Goal: Task Accomplishment & Management: Use online tool/utility

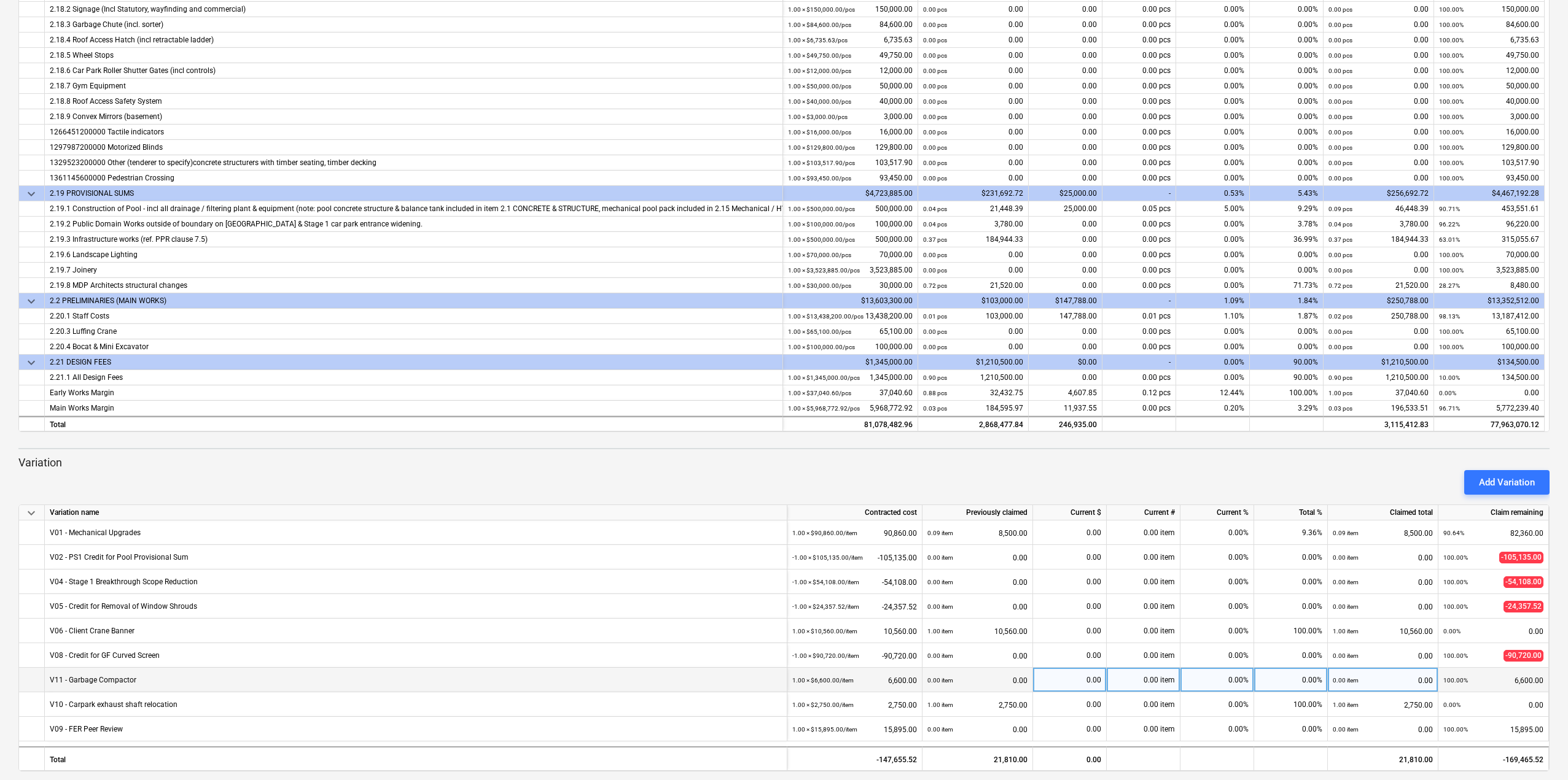
scroll to position [296, 0]
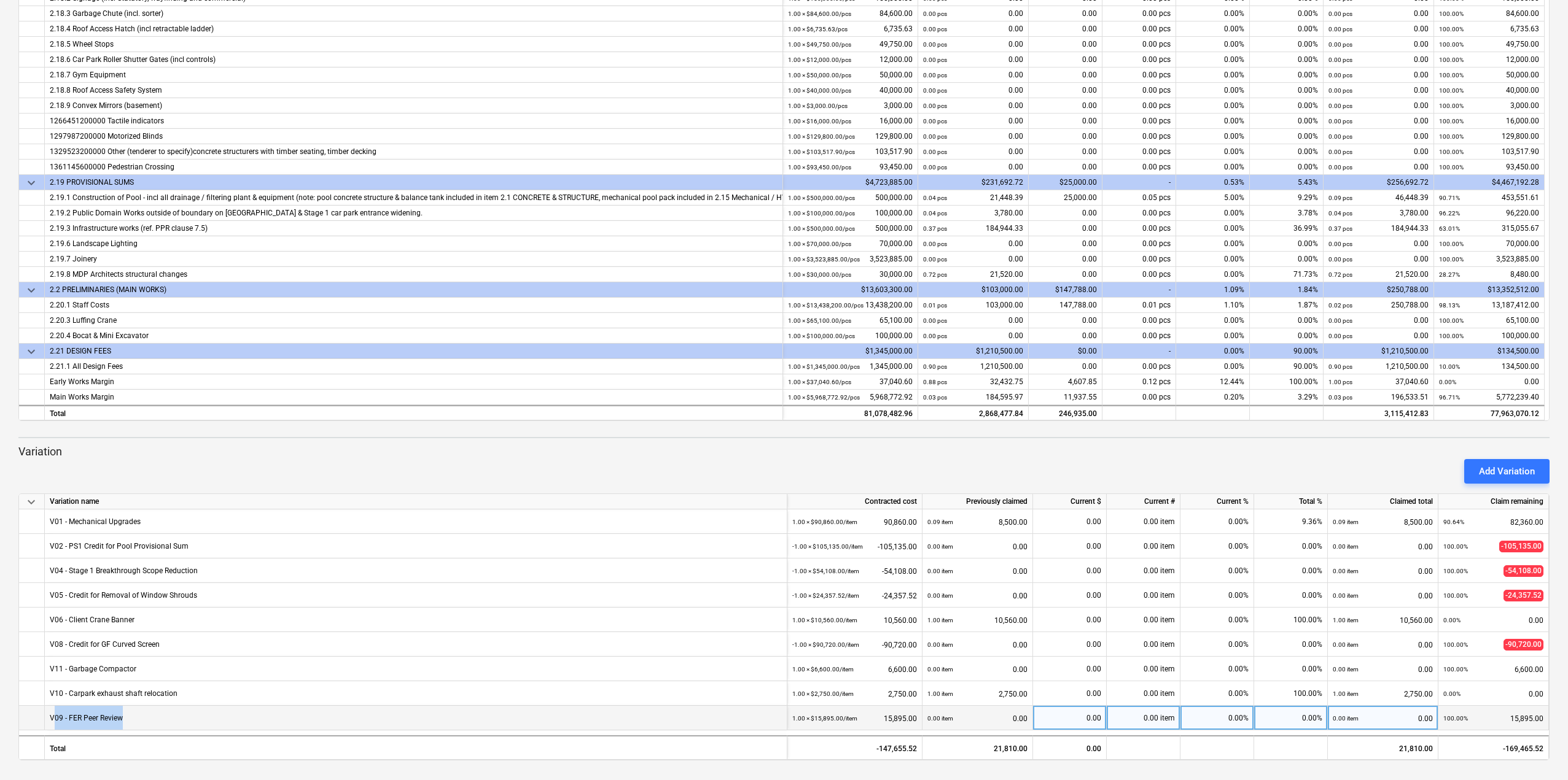
drag, startPoint x: 55, startPoint y: 718, endPoint x: 190, endPoint y: 725, distance: 135.2
click at [190, 725] on div "V09 - FER Peer Review" at bounding box center [416, 718] width 743 height 24
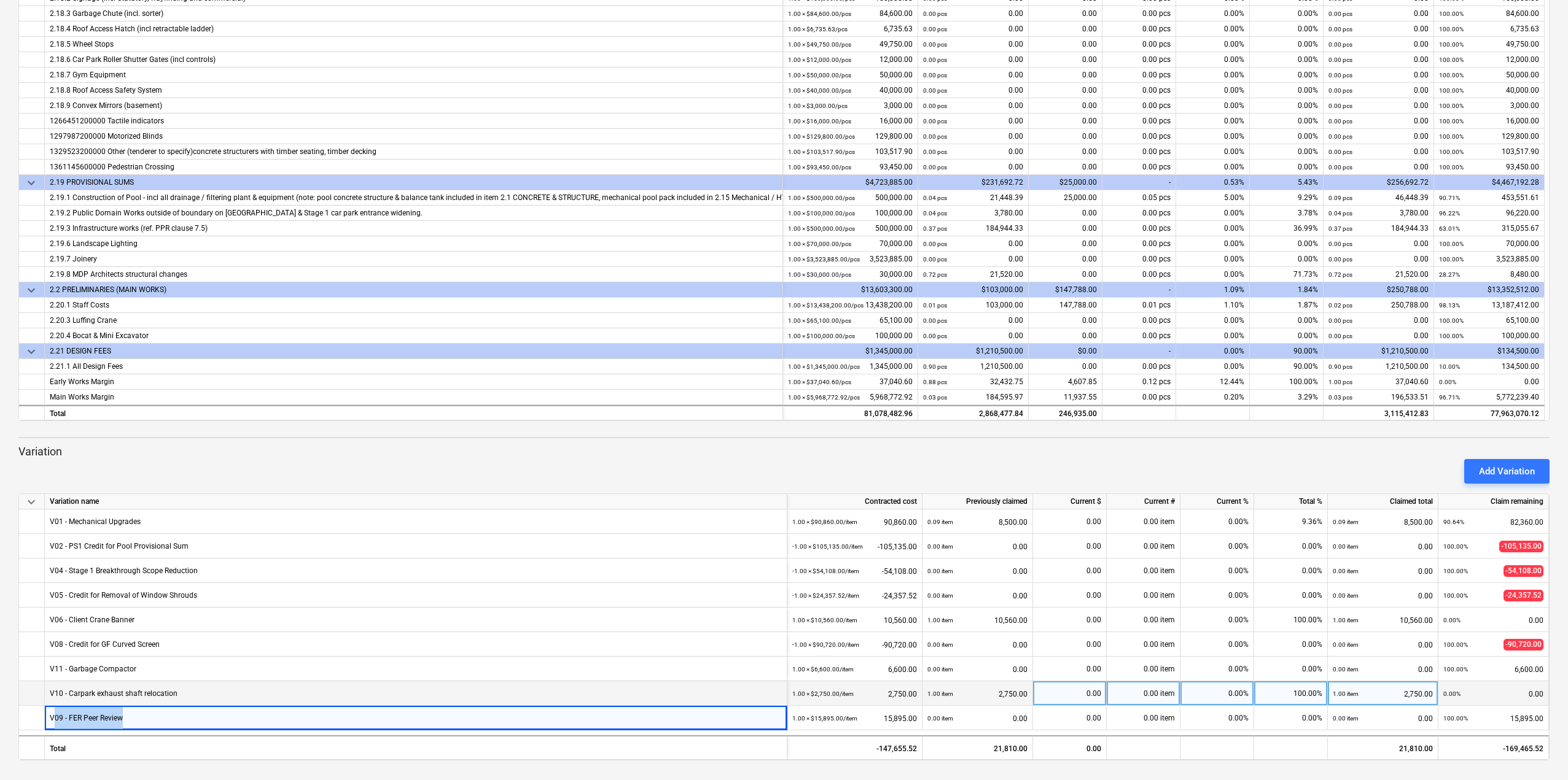
click at [100, 692] on div "V10 - Carpark exhaust shaft relocation" at bounding box center [114, 694] width 128 height 24
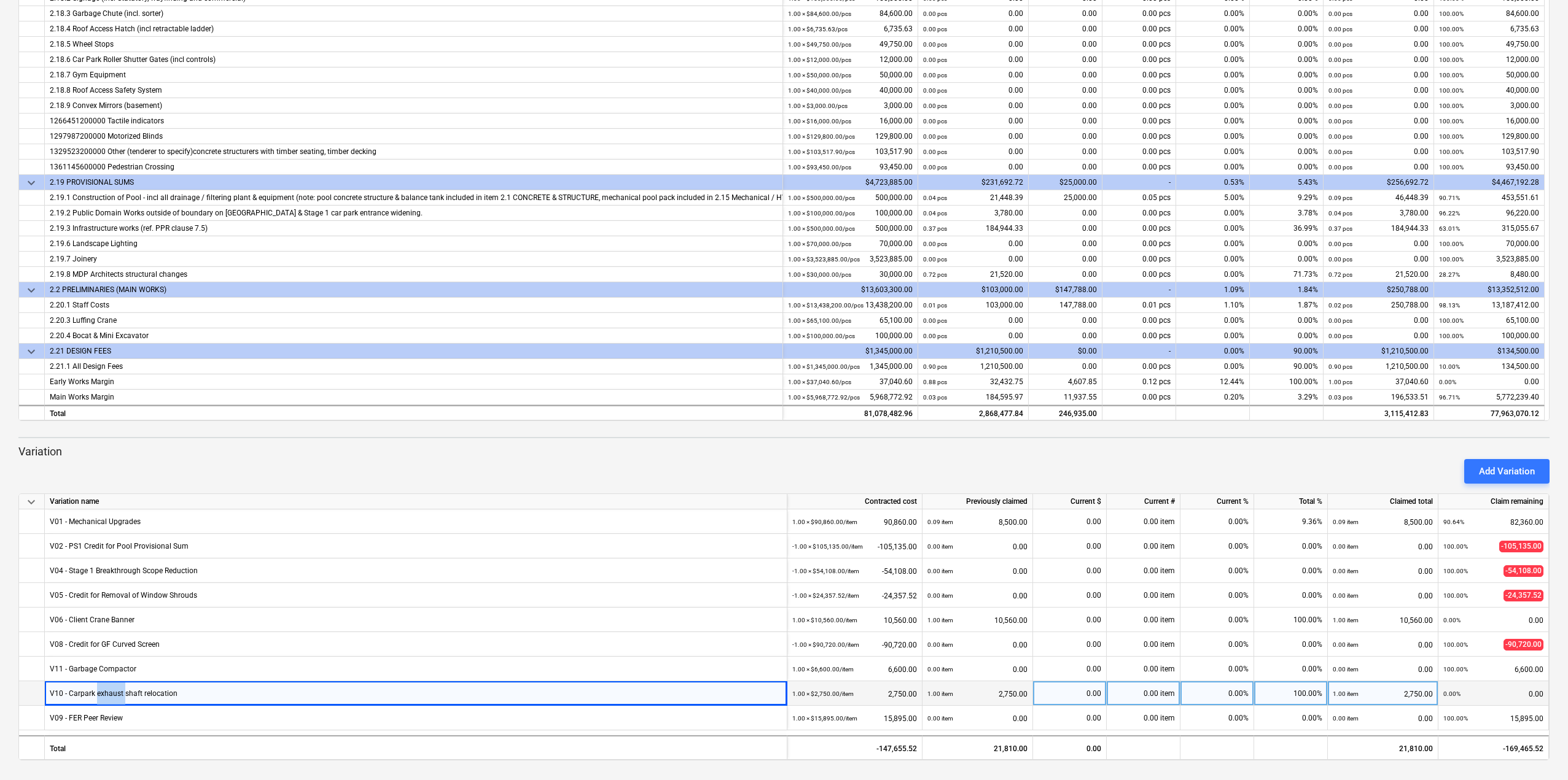
click at [100, 692] on div "V10 - Carpark exhaust shaft relocation" at bounding box center [114, 694] width 128 height 24
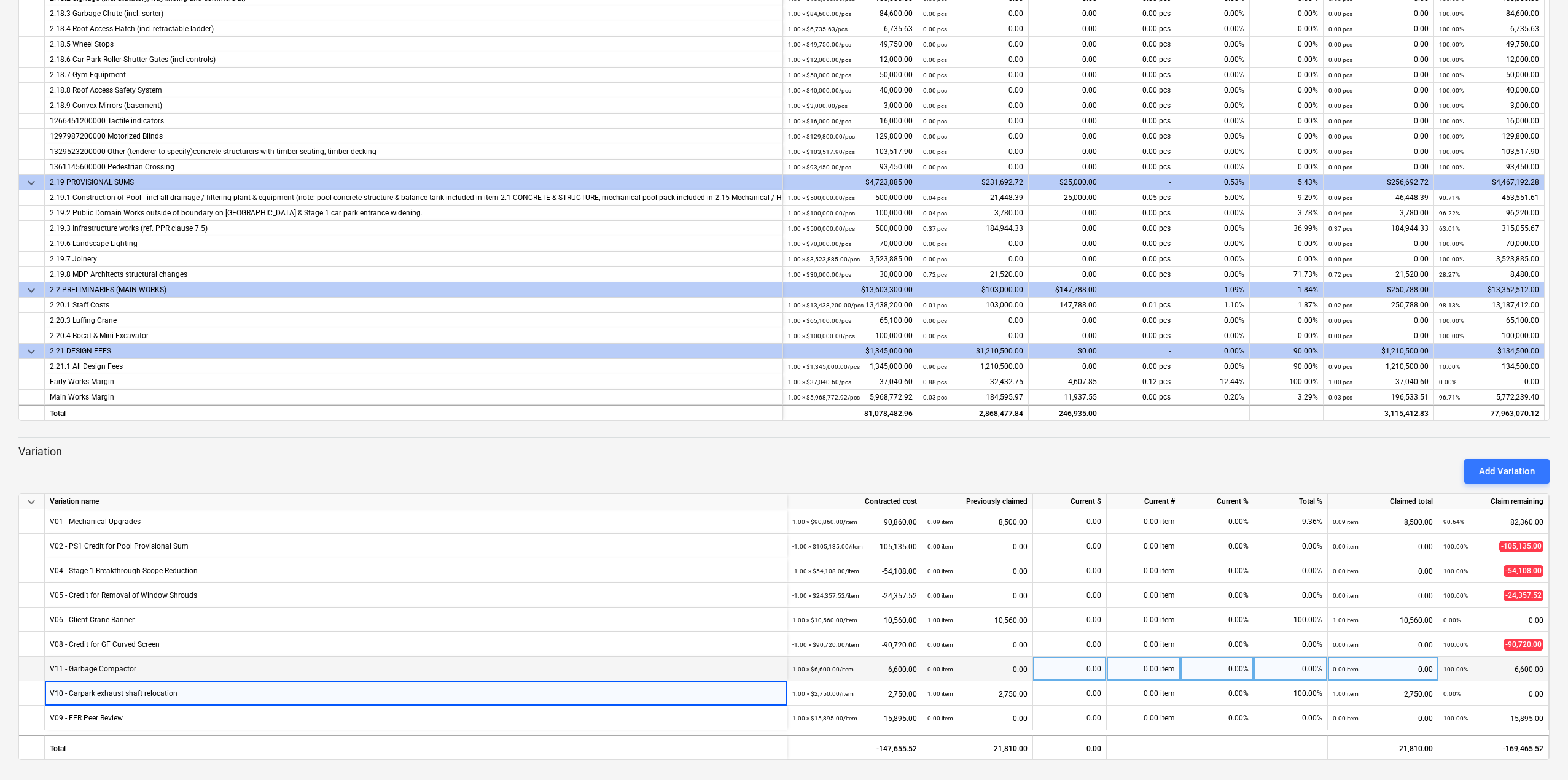
click at [95, 675] on div "V11 - Garbage Compactor" at bounding box center [92, 668] width 86 height 24
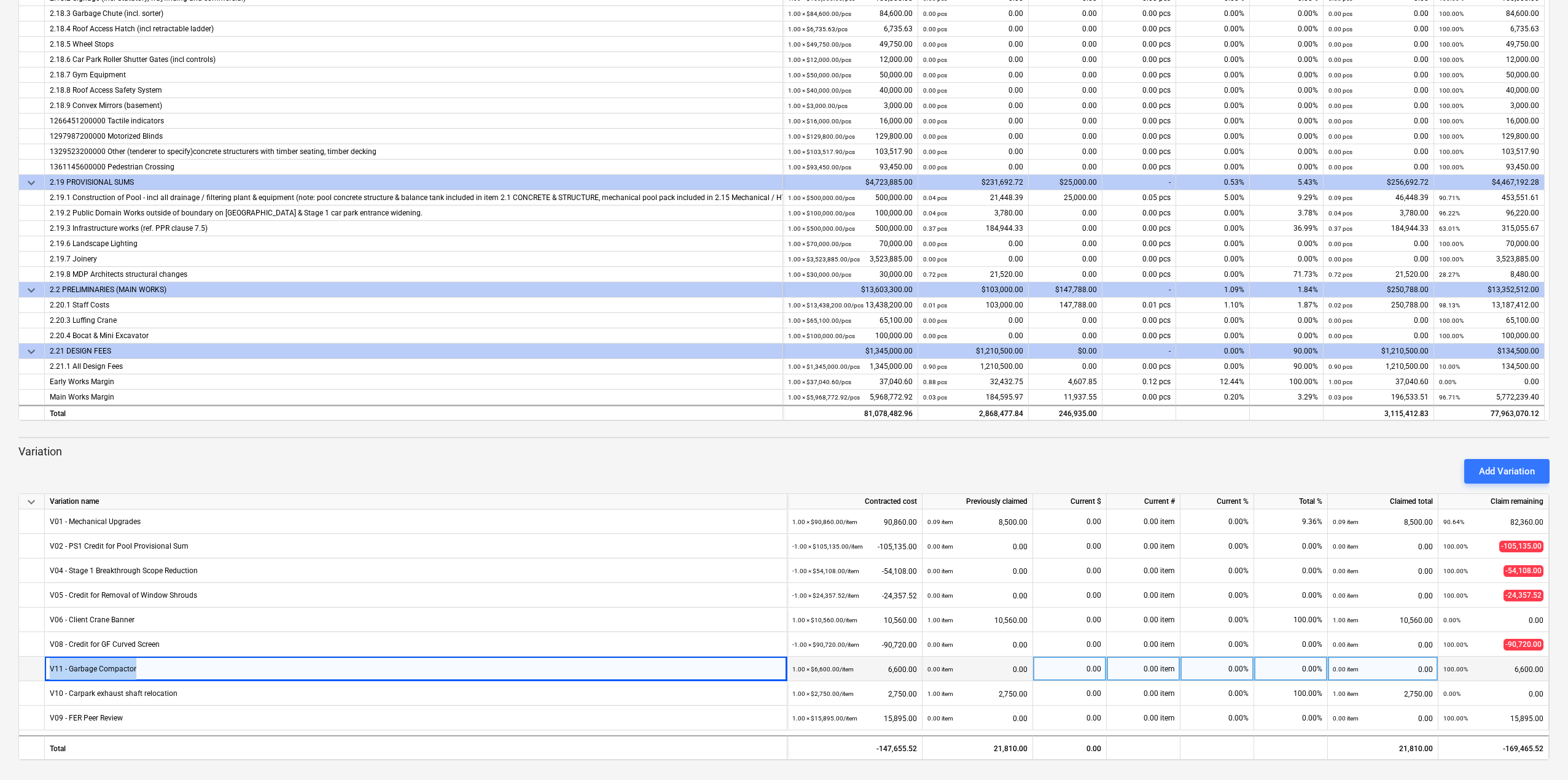
click at [95, 675] on div "V11 - Garbage Compactor" at bounding box center [92, 668] width 86 height 24
click at [112, 465] on div "Add Variation" at bounding box center [784, 471] width 1541 height 34
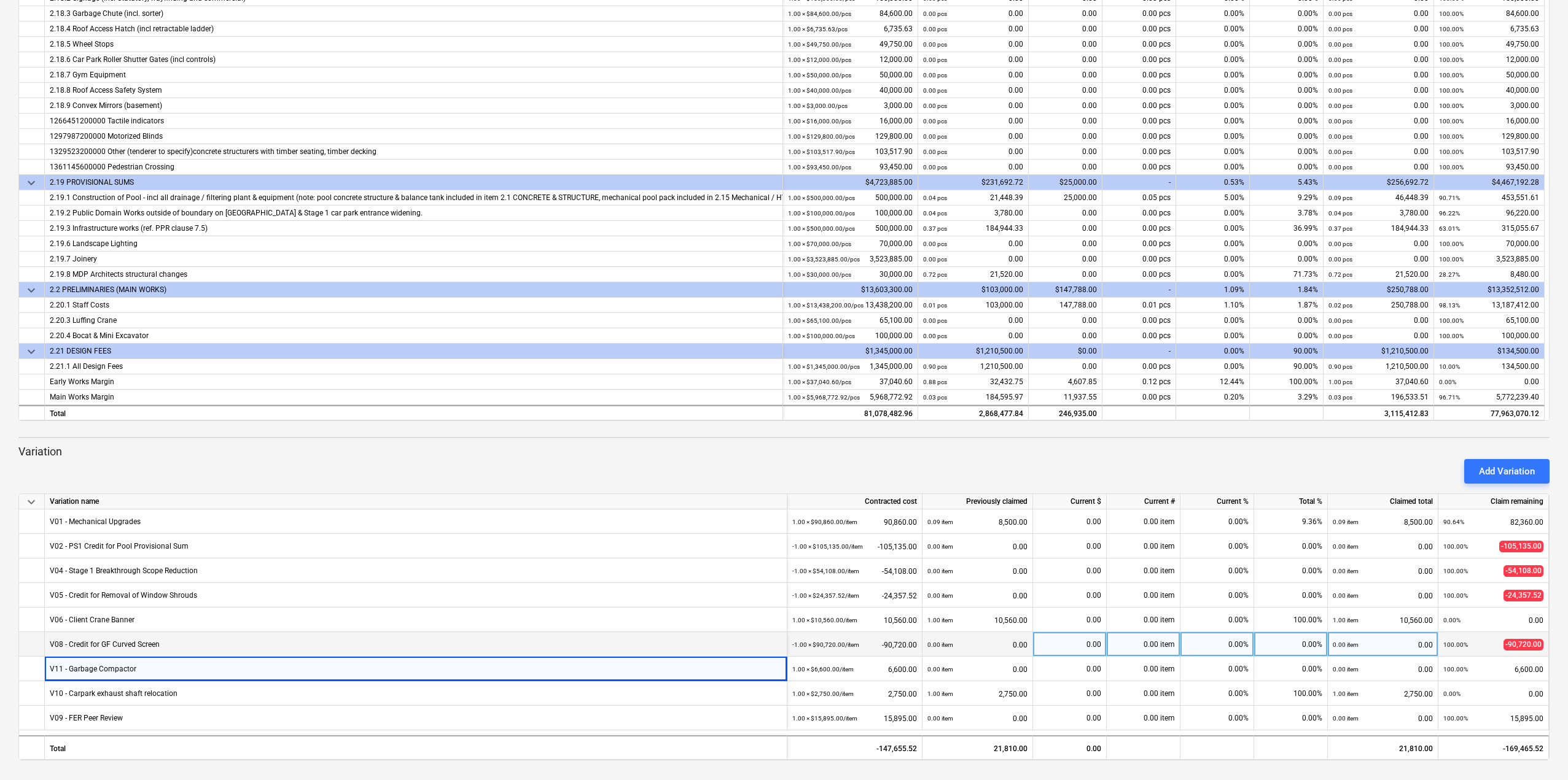
click at [87, 643] on div "V08 - Credit for GF Curved Screen" at bounding box center [104, 644] width 110 height 24
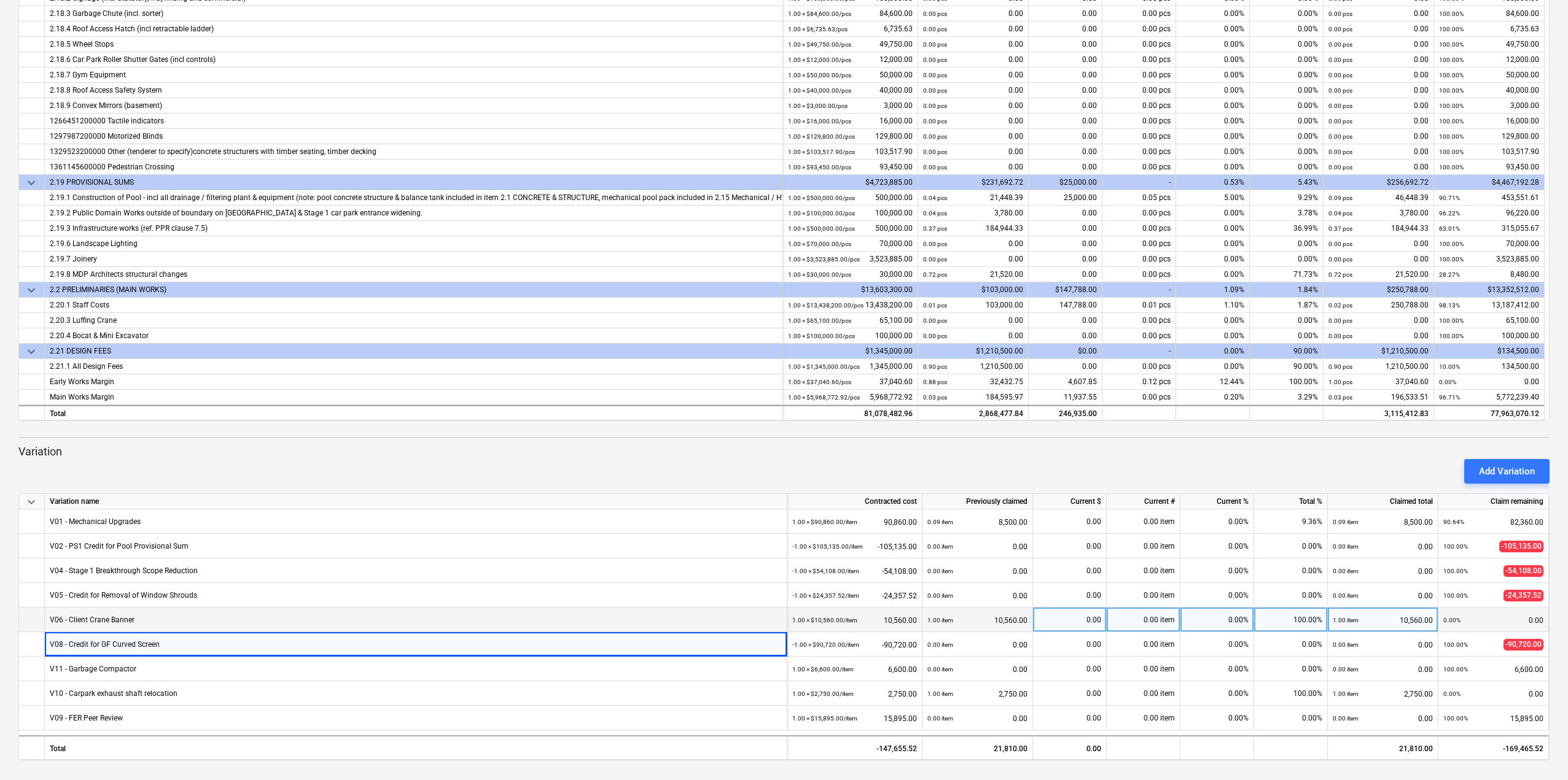
click at [111, 610] on div "V06 - Client Crane Banner" at bounding box center [92, 620] width 85 height 24
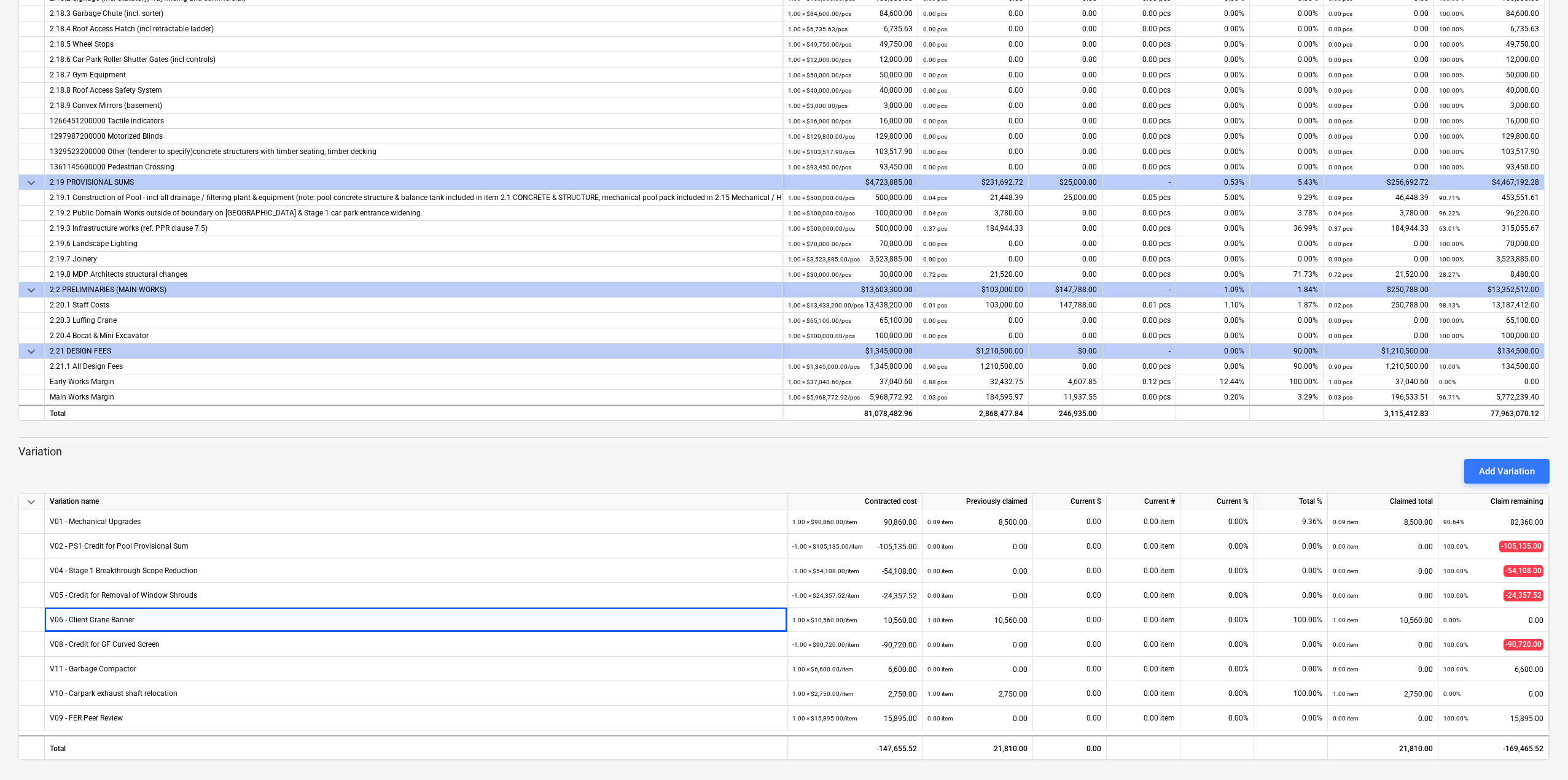
click at [213, 485] on div at bounding box center [784, 488] width 1531 height 10
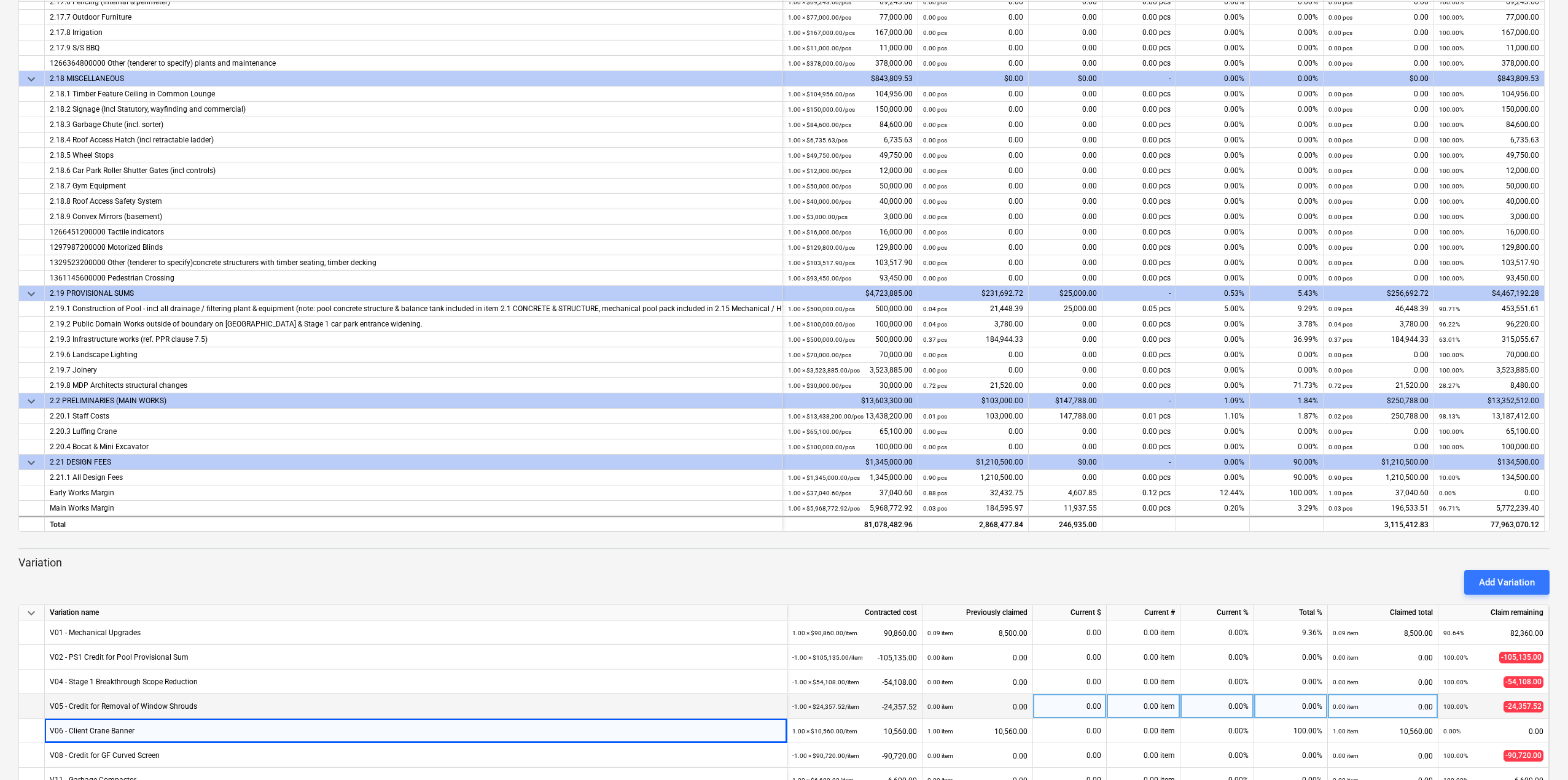
scroll to position [173, 0]
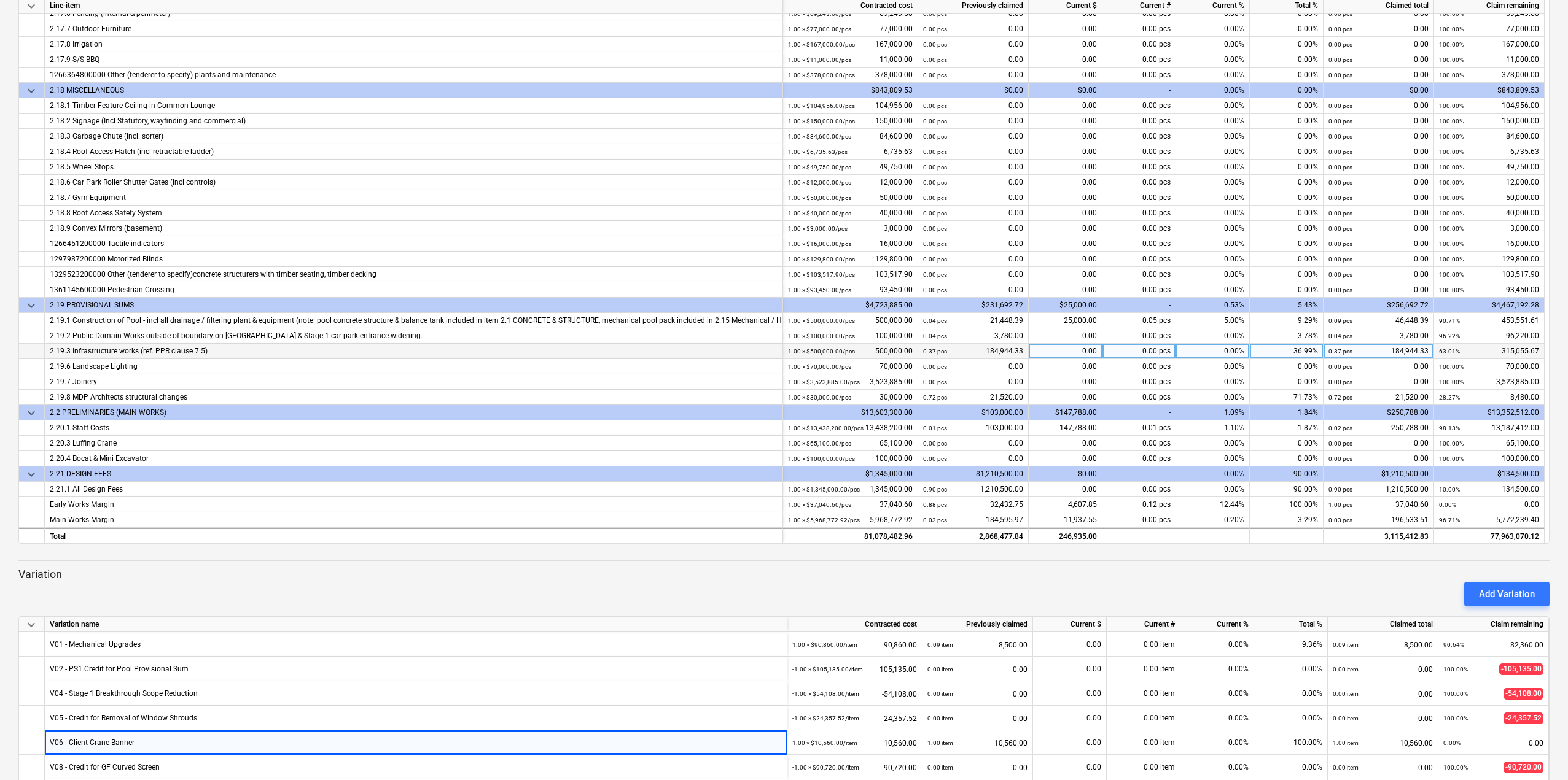
click at [1001, 354] on div "0.37 pcs 184,944.33" at bounding box center [973, 351] width 100 height 15
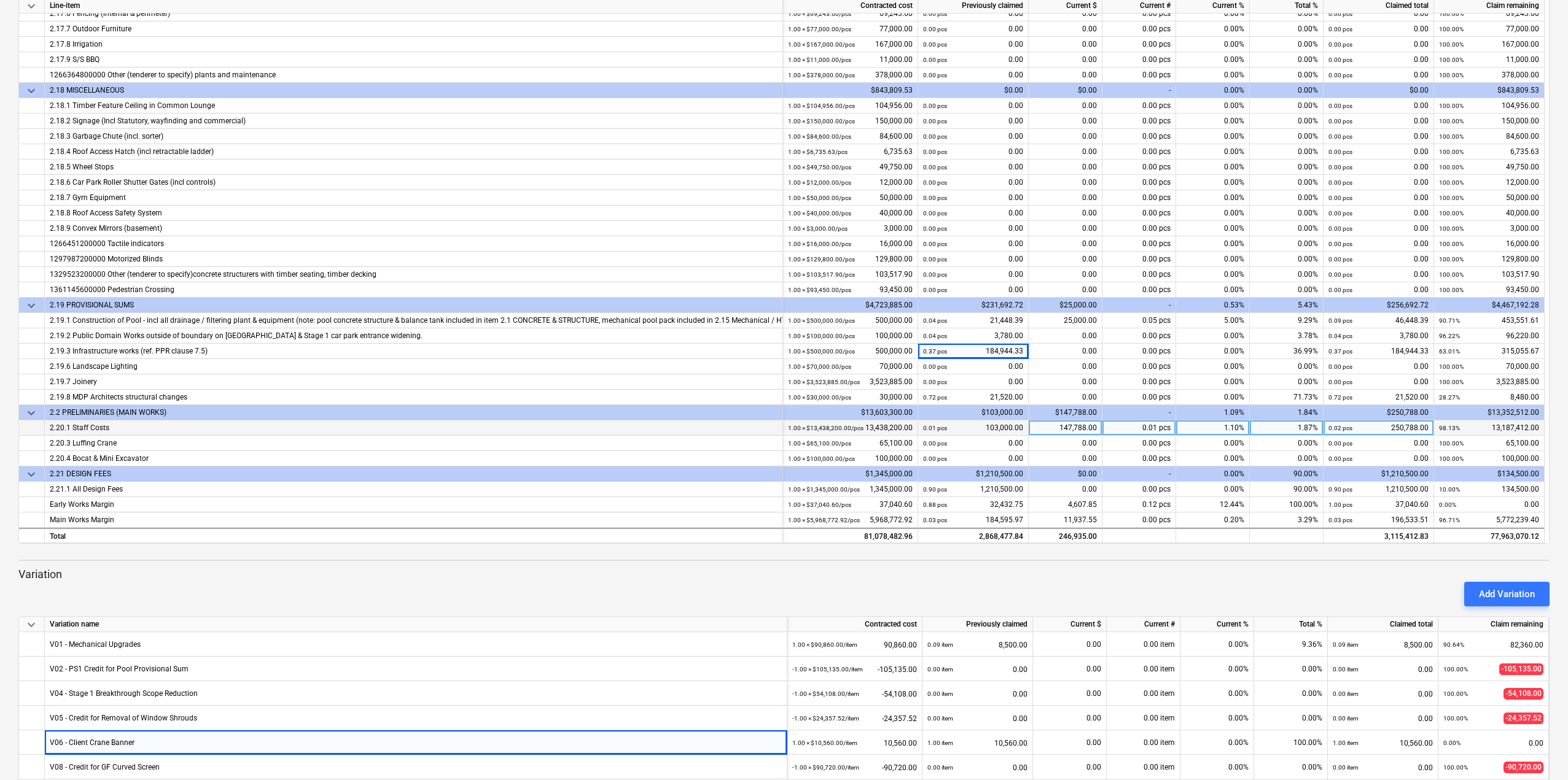
click at [994, 434] on div "0.01 pcs 103,000.00" at bounding box center [973, 428] width 100 height 15
click at [1080, 427] on div "147,788.00" at bounding box center [1066, 428] width 74 height 15
click at [973, 434] on div "0.01 pcs 103,000.00" at bounding box center [973, 428] width 100 height 15
click at [1066, 433] on div "147,788.00" at bounding box center [1066, 428] width 74 height 15
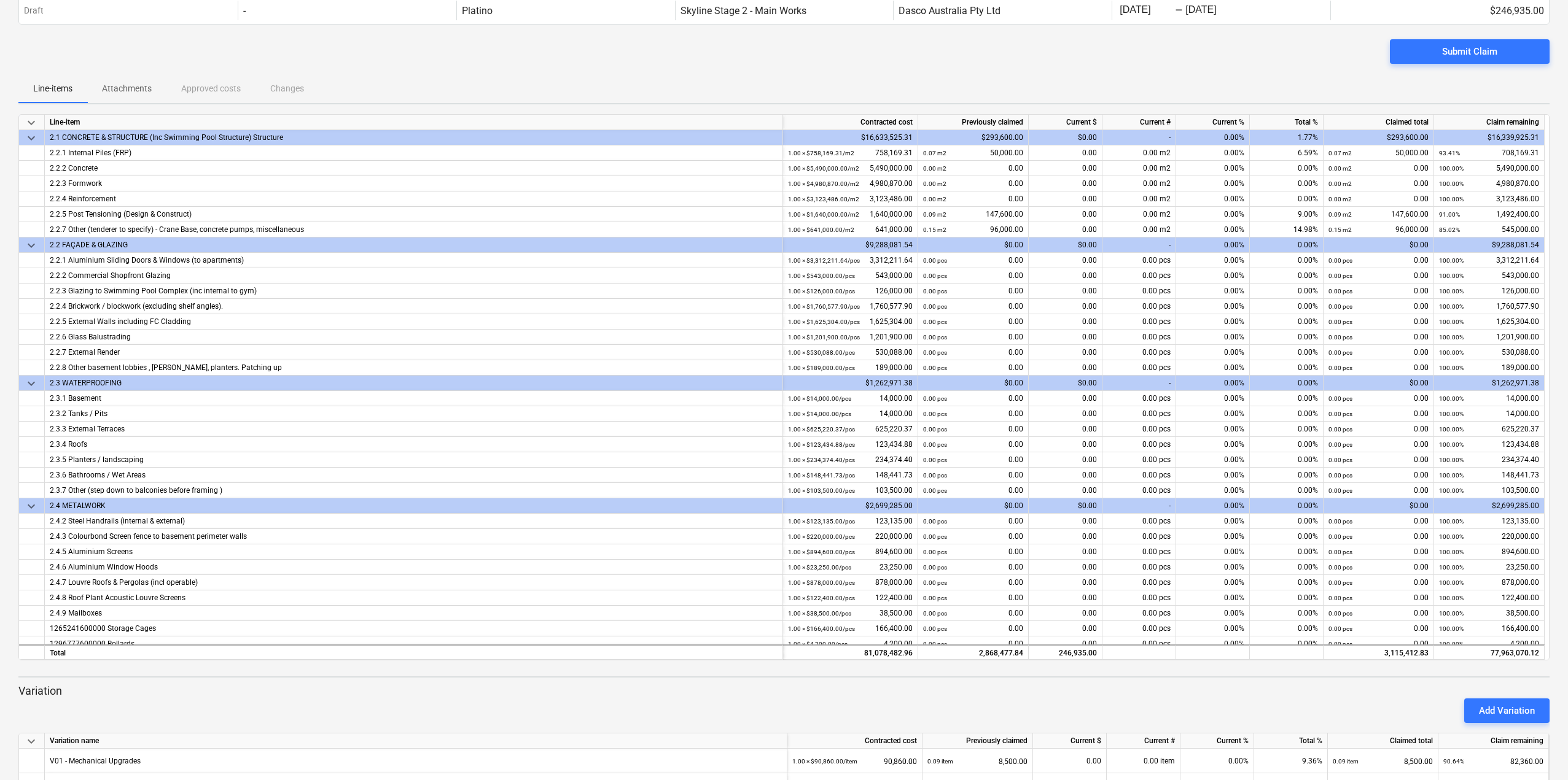
scroll to position [50, 0]
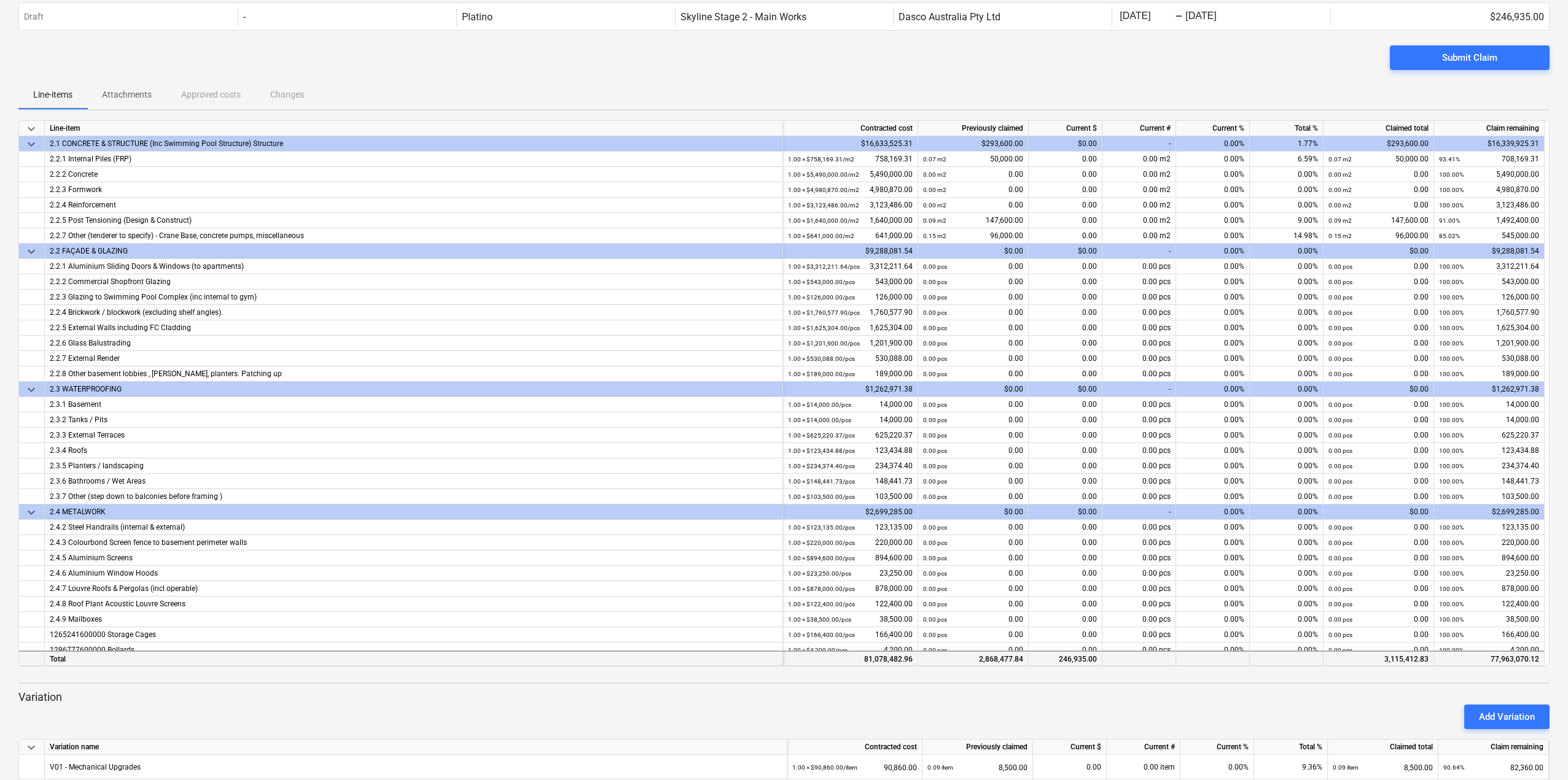
drag, startPoint x: 1054, startPoint y: 657, endPoint x: 1098, endPoint y: 661, distance: 44.2
click at [1098, 661] on div "246,935.00" at bounding box center [1066, 658] width 74 height 15
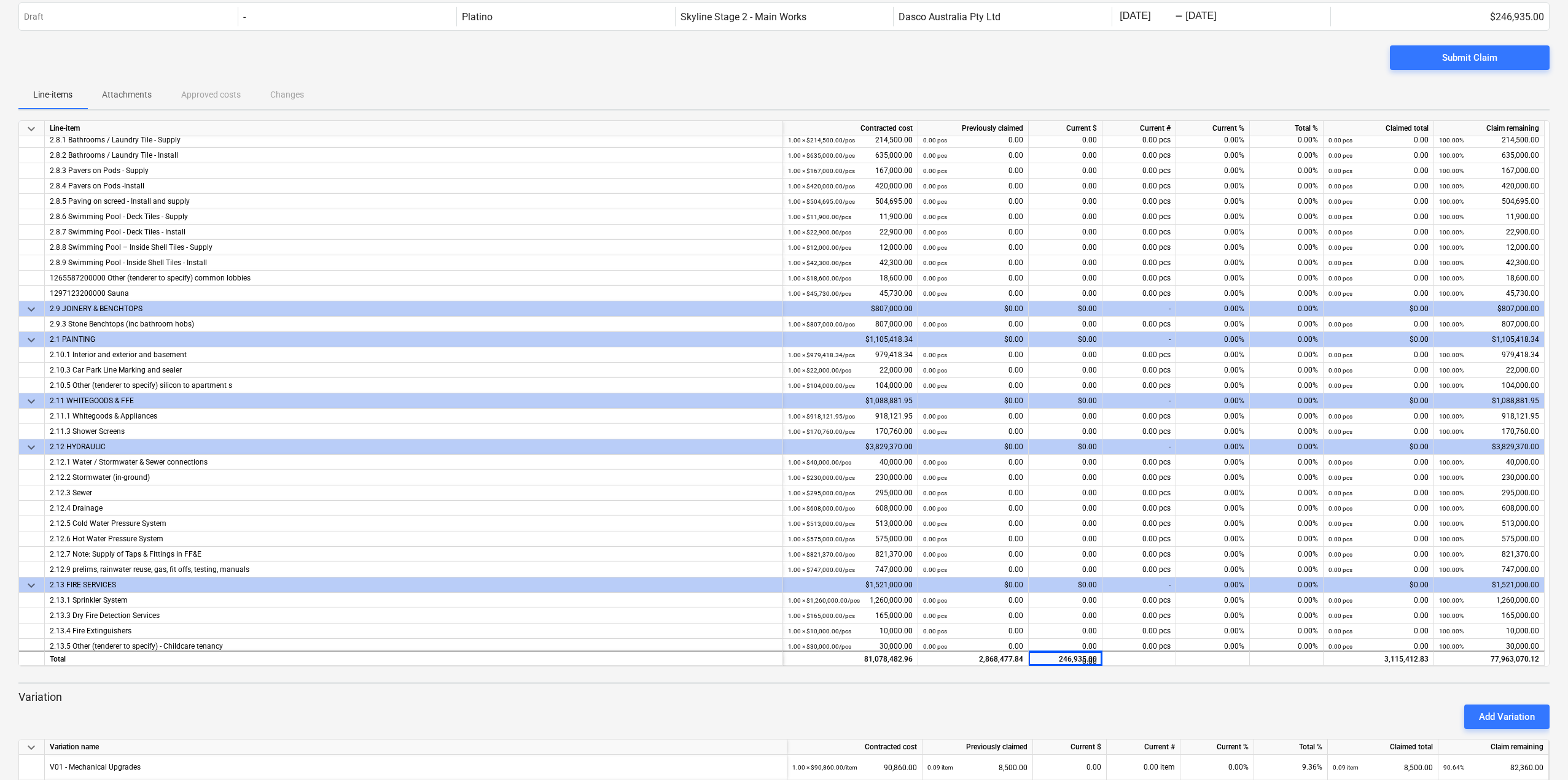
scroll to position [1910, 0]
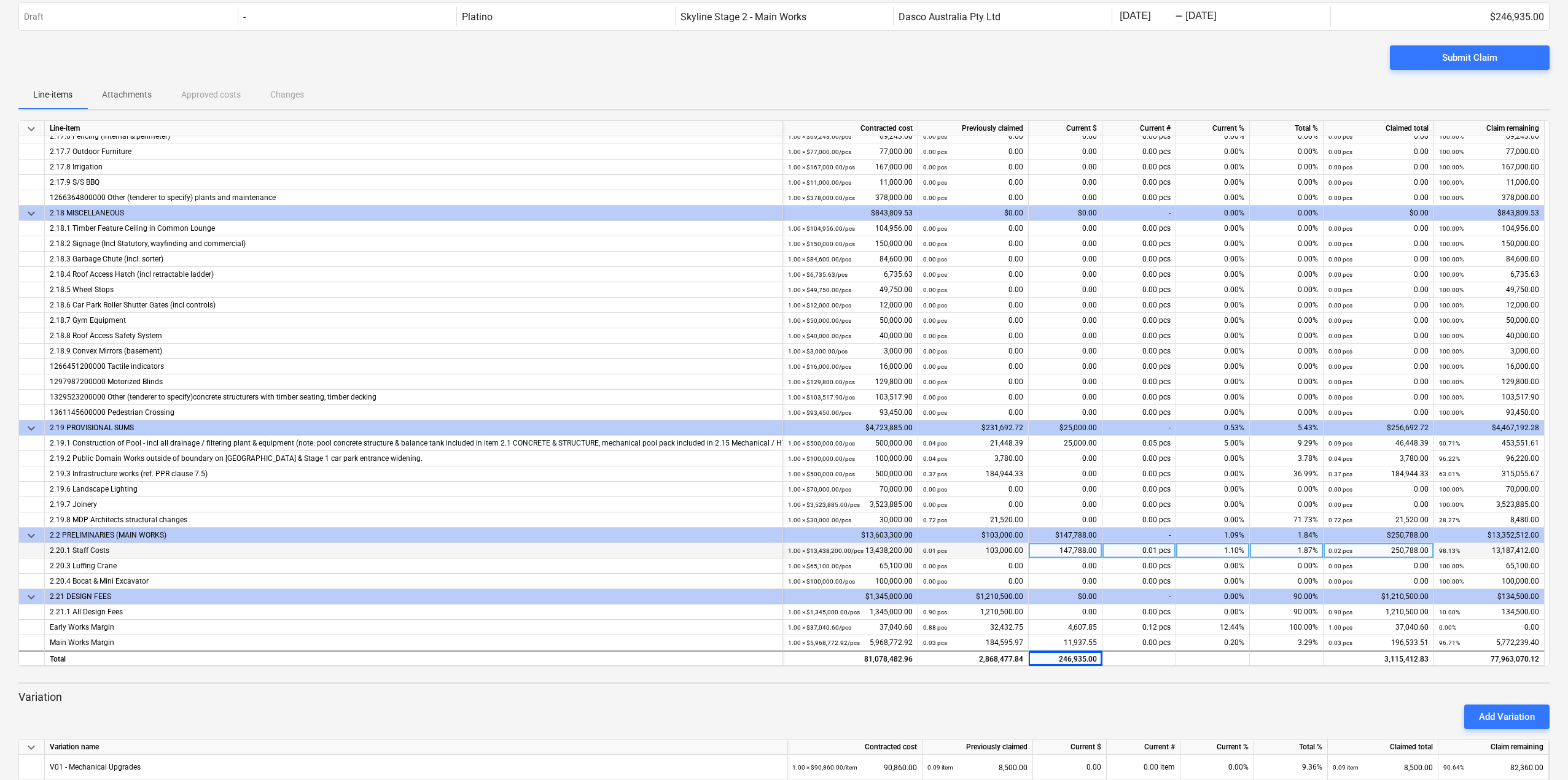
click at [1062, 551] on div "147,788.00" at bounding box center [1066, 550] width 74 height 15
click at [1059, 662] on div "246,935.00" at bounding box center [1066, 658] width 74 height 15
click at [1075, 552] on div "147,788.00" at bounding box center [1066, 550] width 74 height 15
click at [1384, 551] on div "0.02 pcs 250,788.00" at bounding box center [1379, 550] width 100 height 15
click at [1081, 548] on div "147,788.00" at bounding box center [1066, 550] width 74 height 15
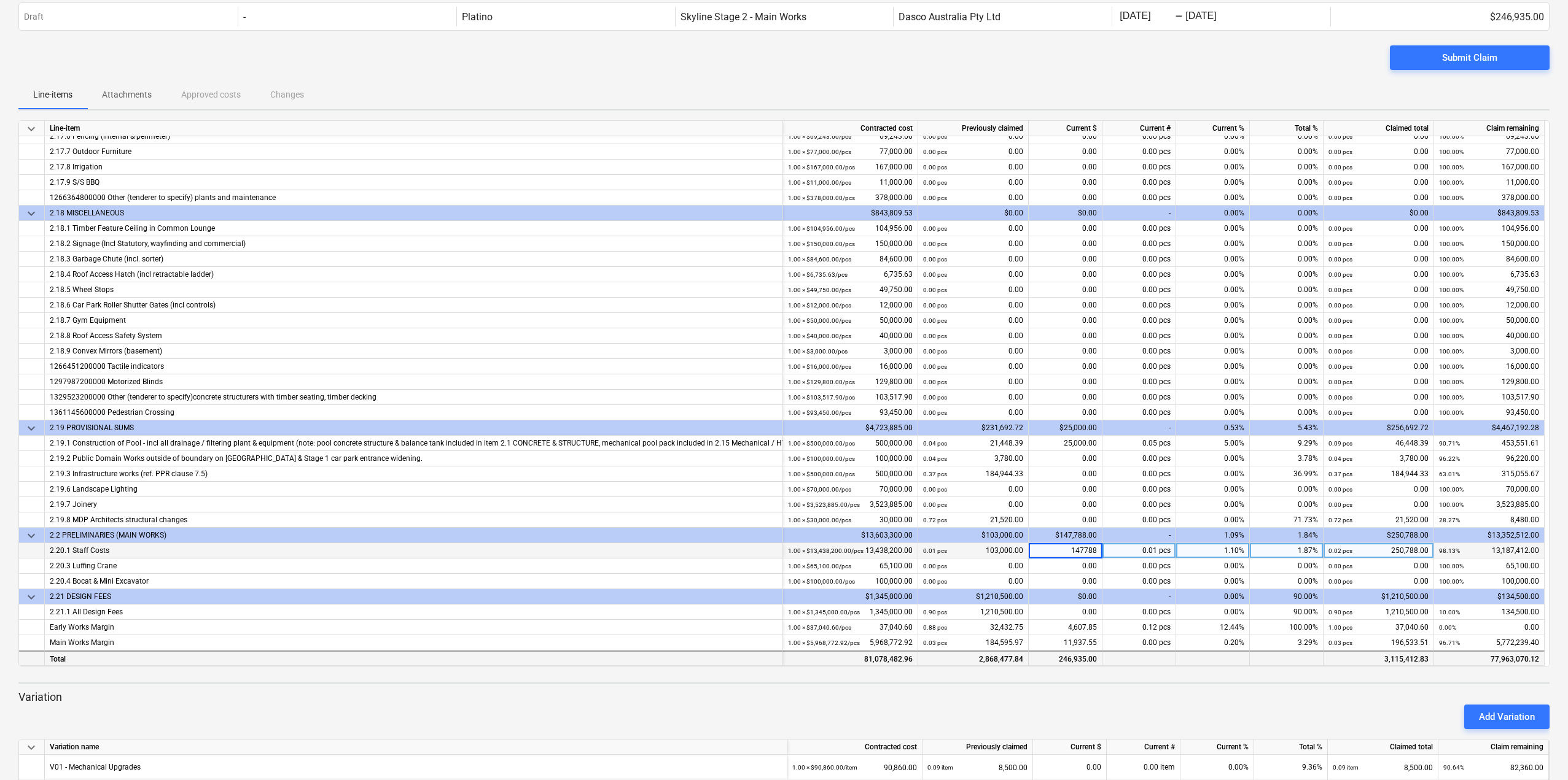
click at [1049, 657] on div "246,935.00" at bounding box center [1066, 658] width 74 height 15
click at [1080, 554] on div "147,788.00" at bounding box center [1066, 550] width 74 height 15
click at [1066, 551] on div "147,788.00" at bounding box center [1066, 550] width 74 height 15
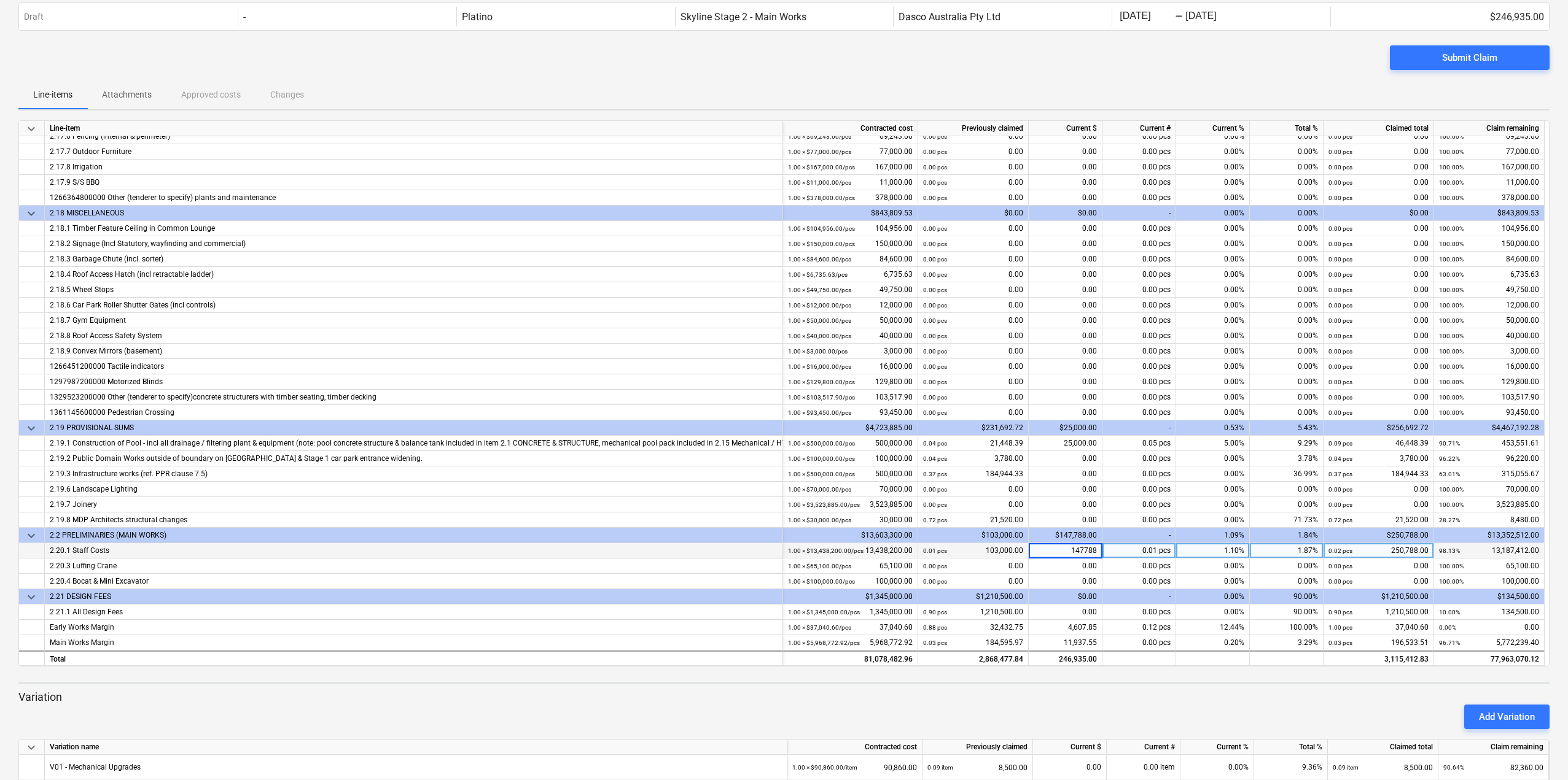
click at [1066, 551] on input "147788" at bounding box center [1065, 550] width 73 height 15
click at [1086, 447] on div "25,000.00" at bounding box center [1066, 443] width 74 height 15
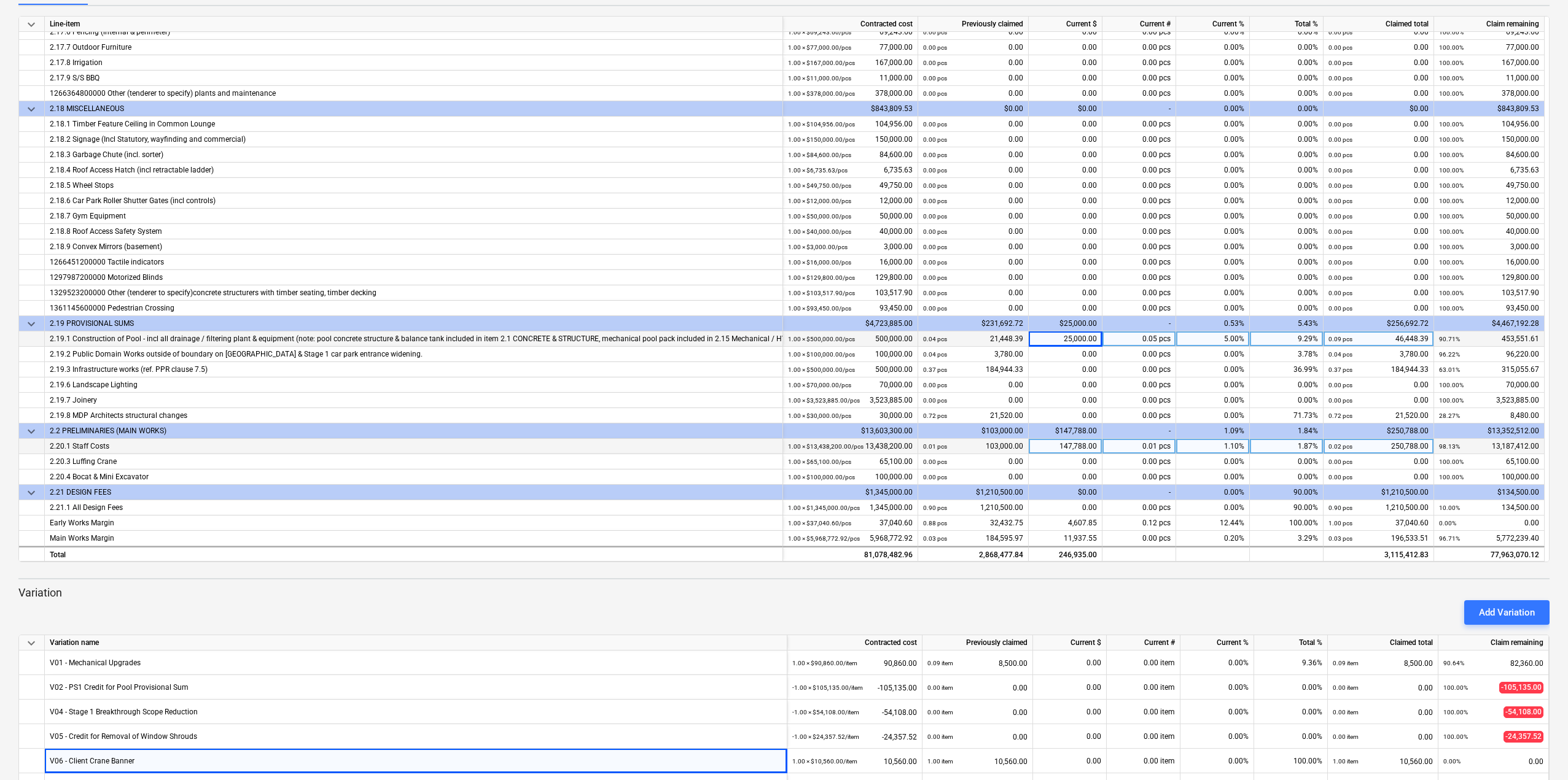
scroll to position [296, 0]
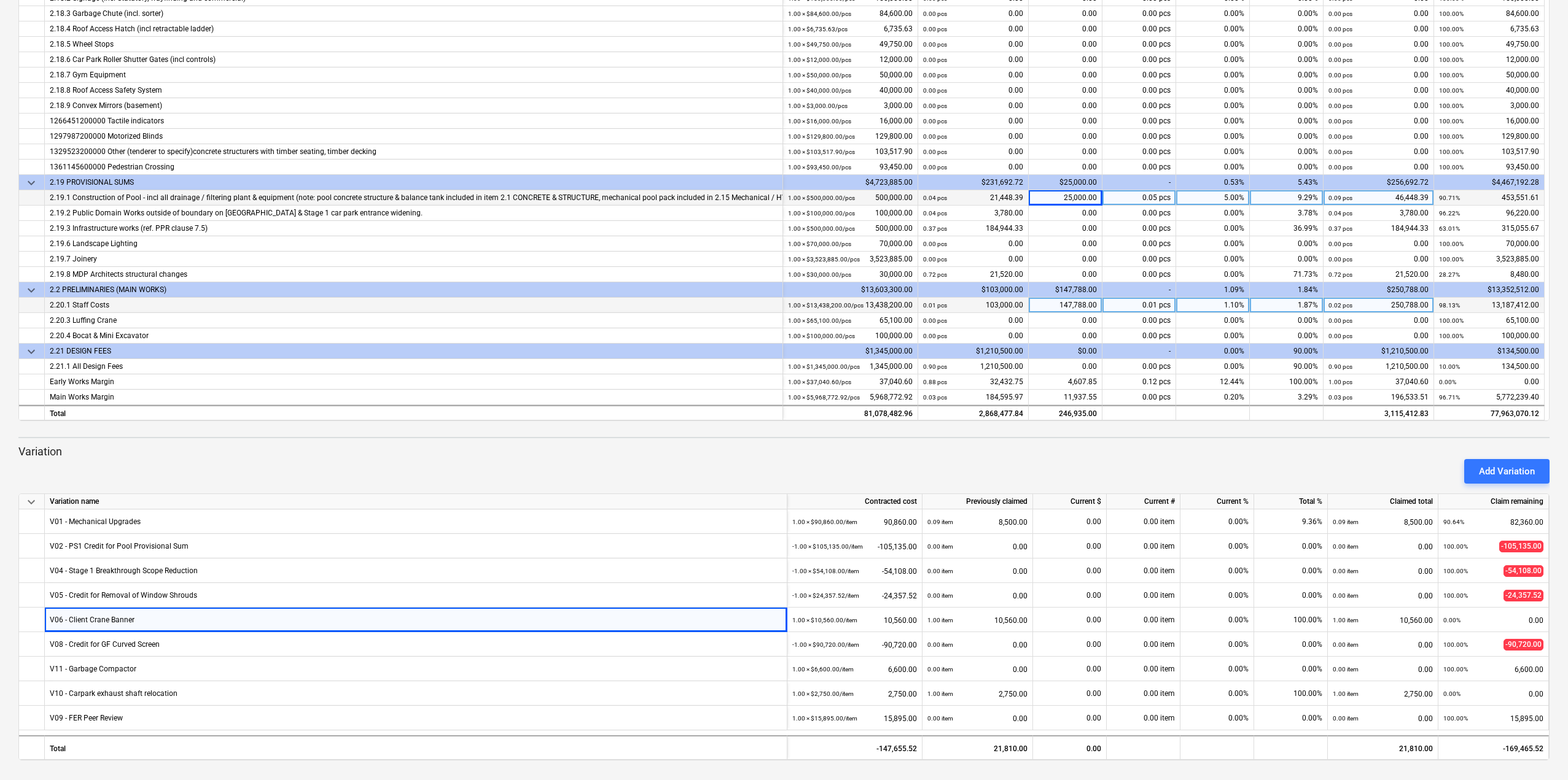
click at [605, 445] on p "Variation" at bounding box center [784, 452] width 1531 height 15
click at [40, 453] on p "Variation" at bounding box center [784, 452] width 1531 height 15
drag, startPoint x: 40, startPoint y: 453, endPoint x: 205, endPoint y: 467, distance: 165.6
click at [55, 455] on div "Variation Add Variation" at bounding box center [784, 465] width 1531 height 40
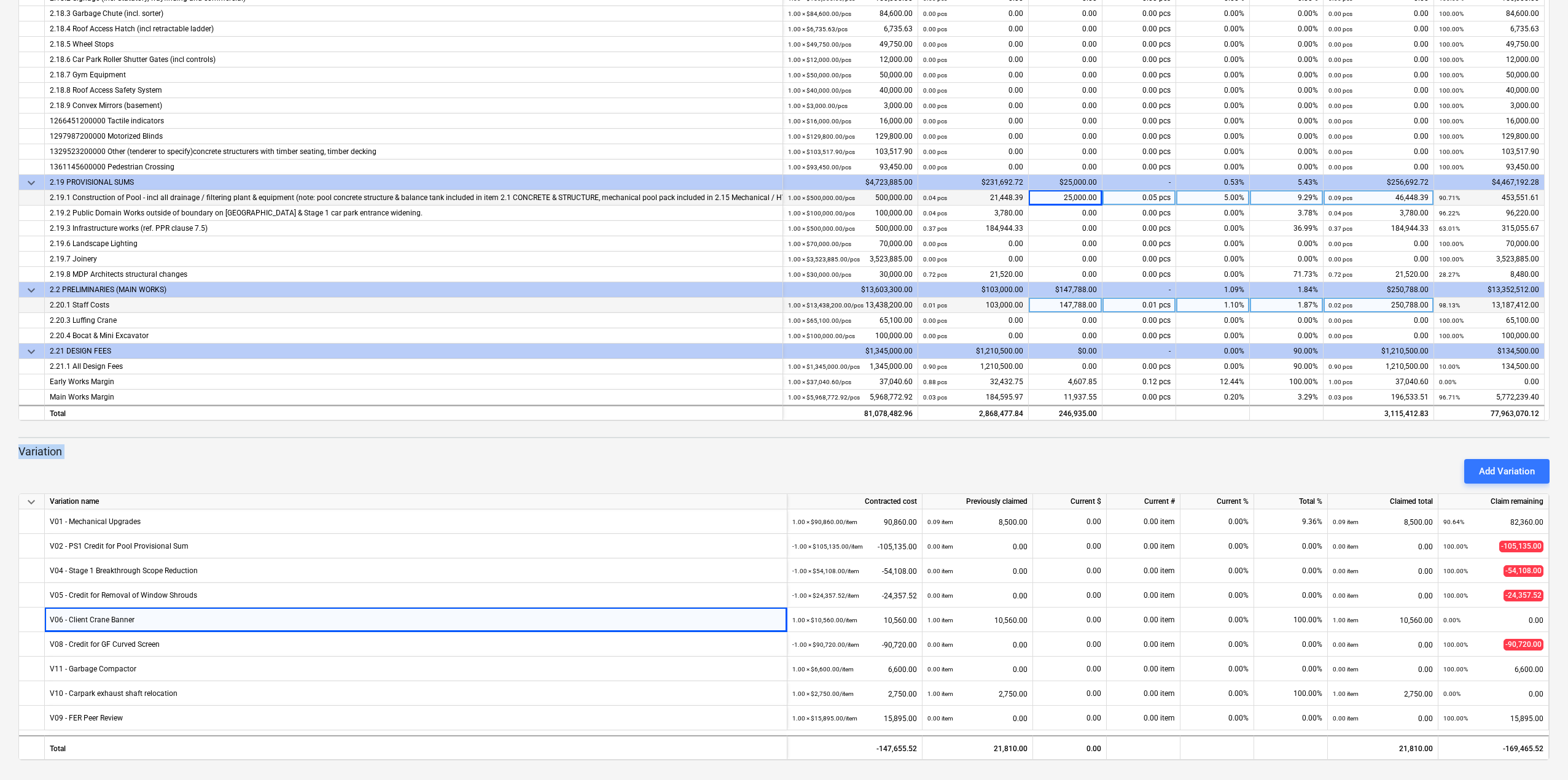
click at [889, 474] on div "Add Variation" at bounding box center [784, 471] width 1541 height 34
